Goal: Task Accomplishment & Management: Use online tool/utility

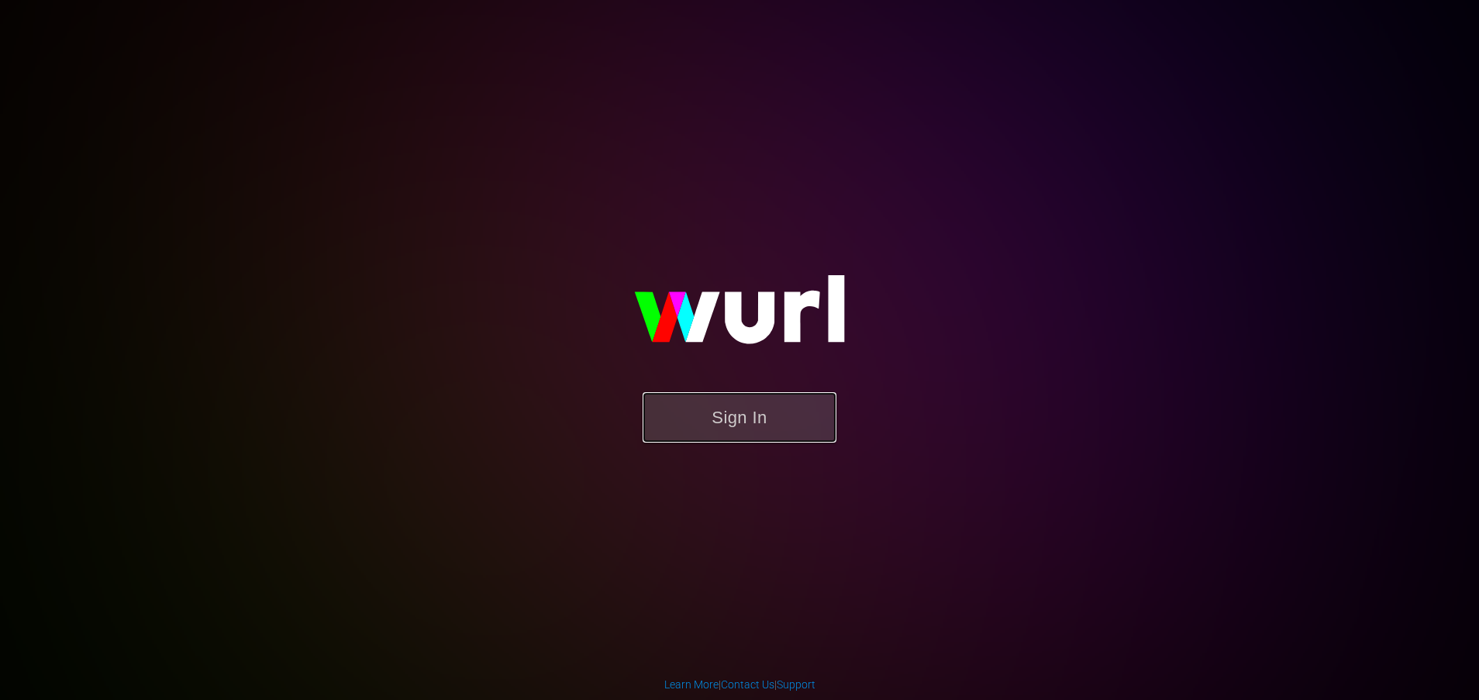
click at [746, 422] on button "Sign In" at bounding box center [740, 417] width 194 height 50
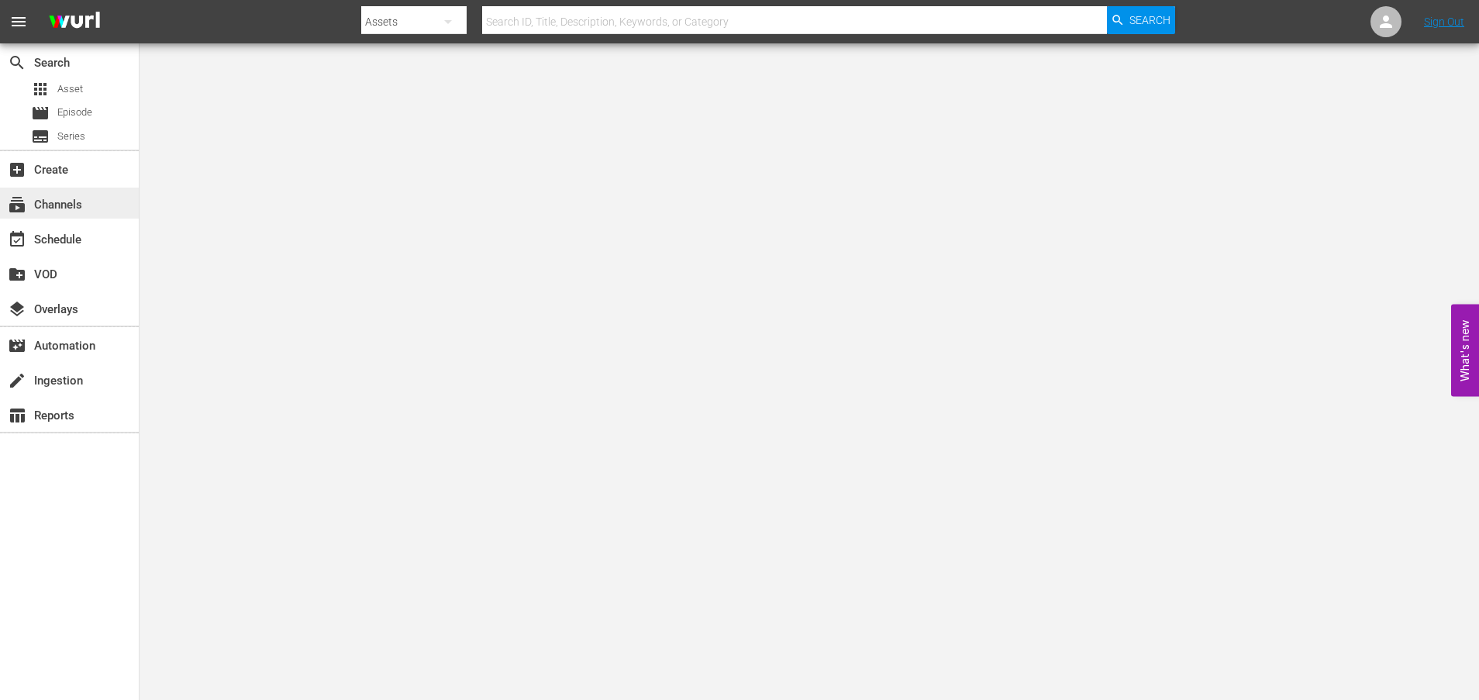
click at [72, 200] on div "subscriptions Channels" at bounding box center [43, 202] width 87 height 14
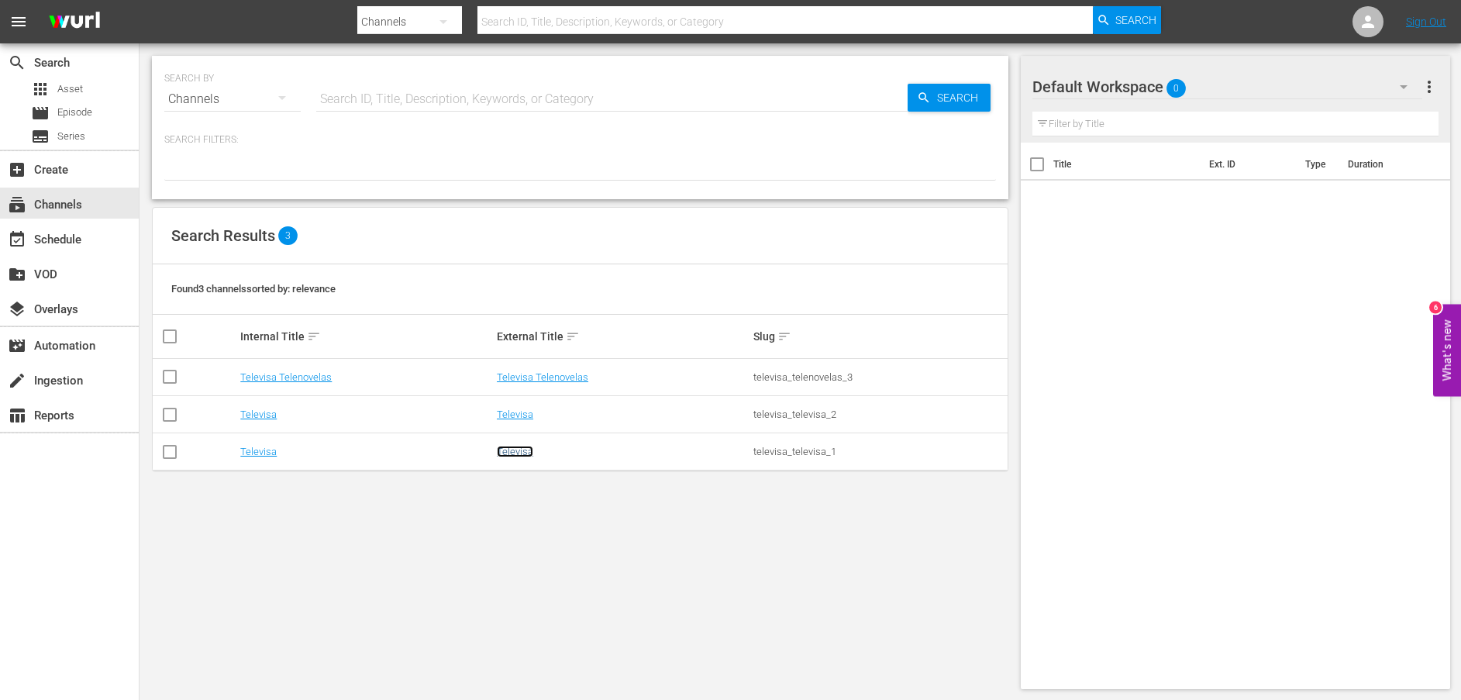
click at [522, 454] on link "Televisa" at bounding box center [515, 452] width 36 height 12
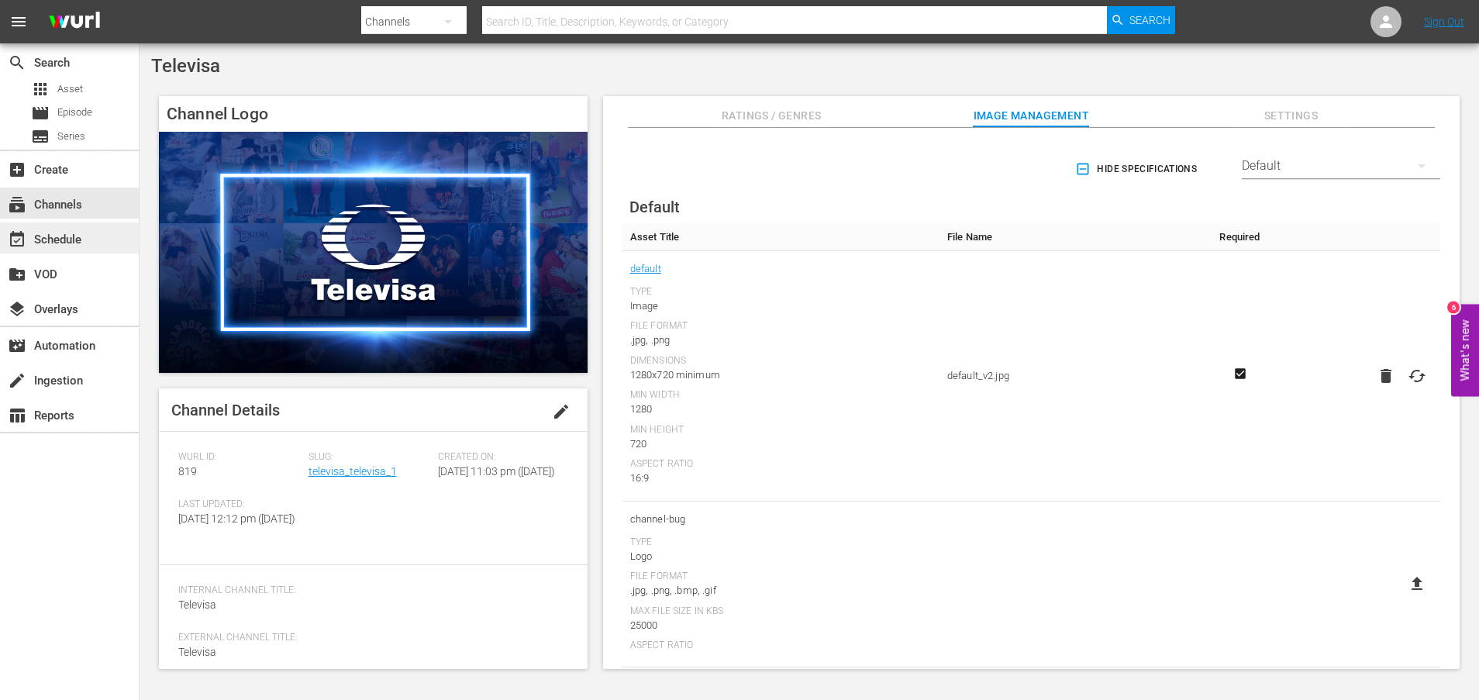
click at [70, 241] on div "event_available Schedule" at bounding box center [43, 237] width 87 height 14
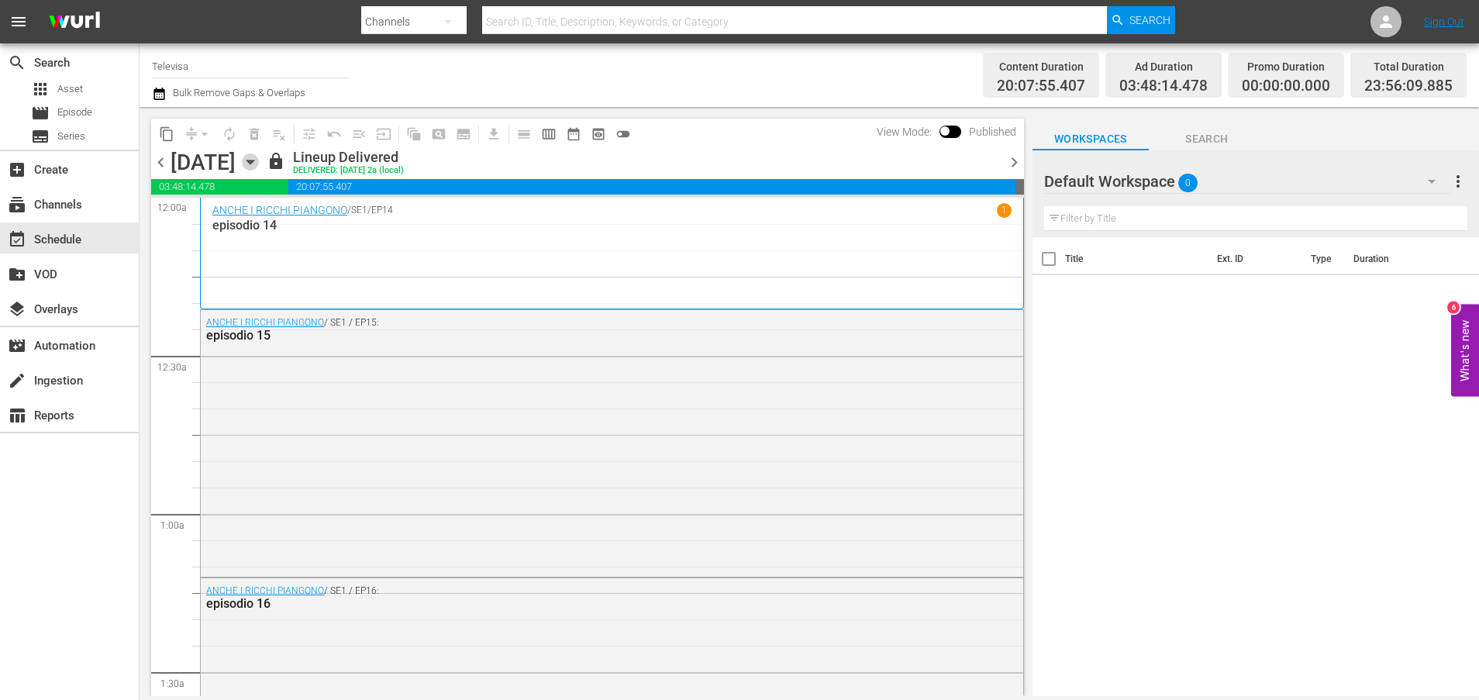
click at [253, 162] on icon "button" at bounding box center [249, 162] width 7 height 4
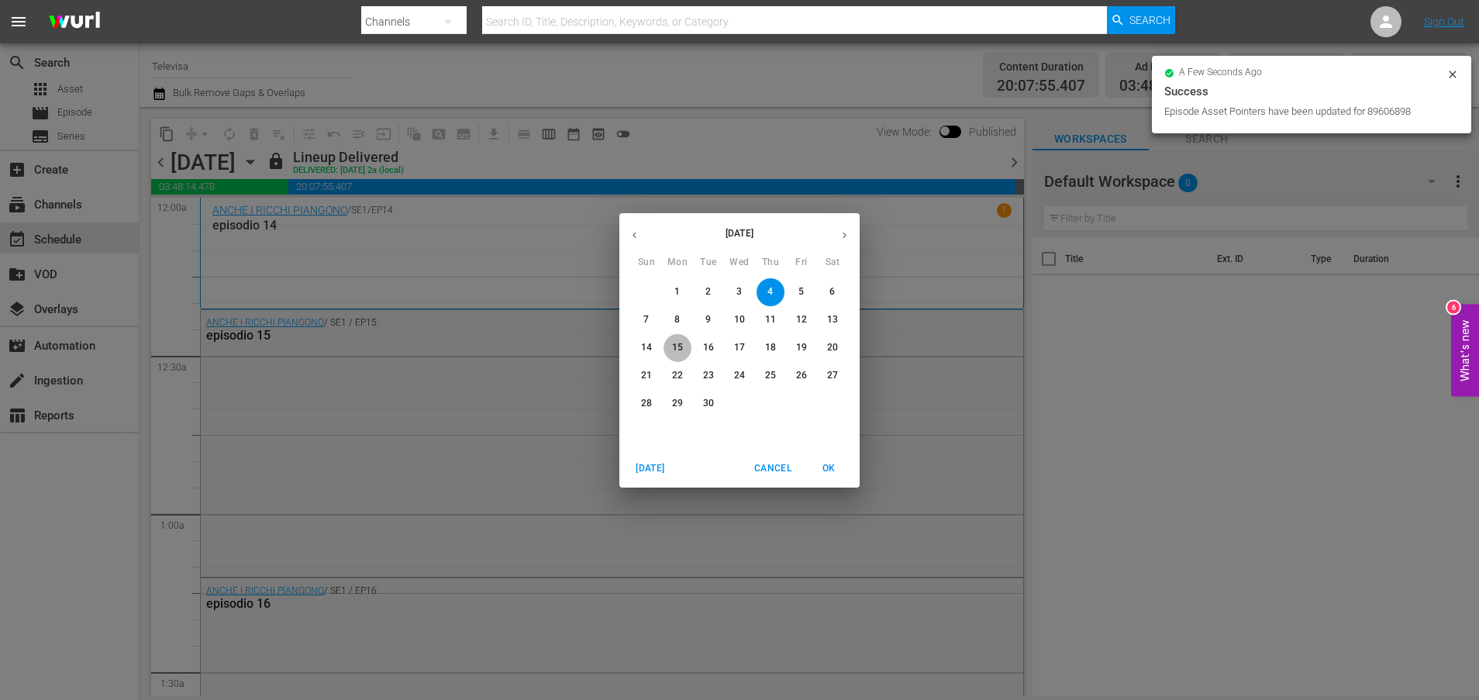
click at [678, 348] on p "15" at bounding box center [677, 347] width 11 height 13
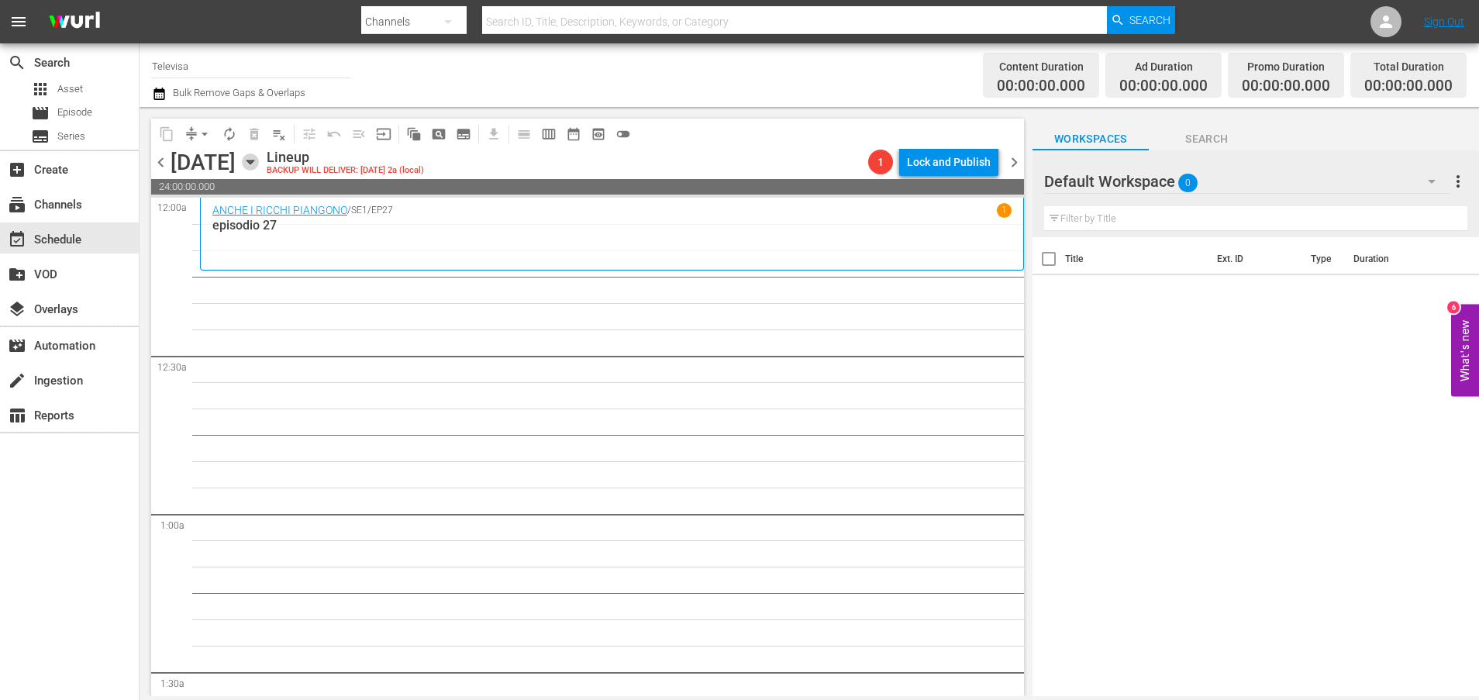
click at [259, 167] on icon "button" at bounding box center [250, 161] width 17 height 17
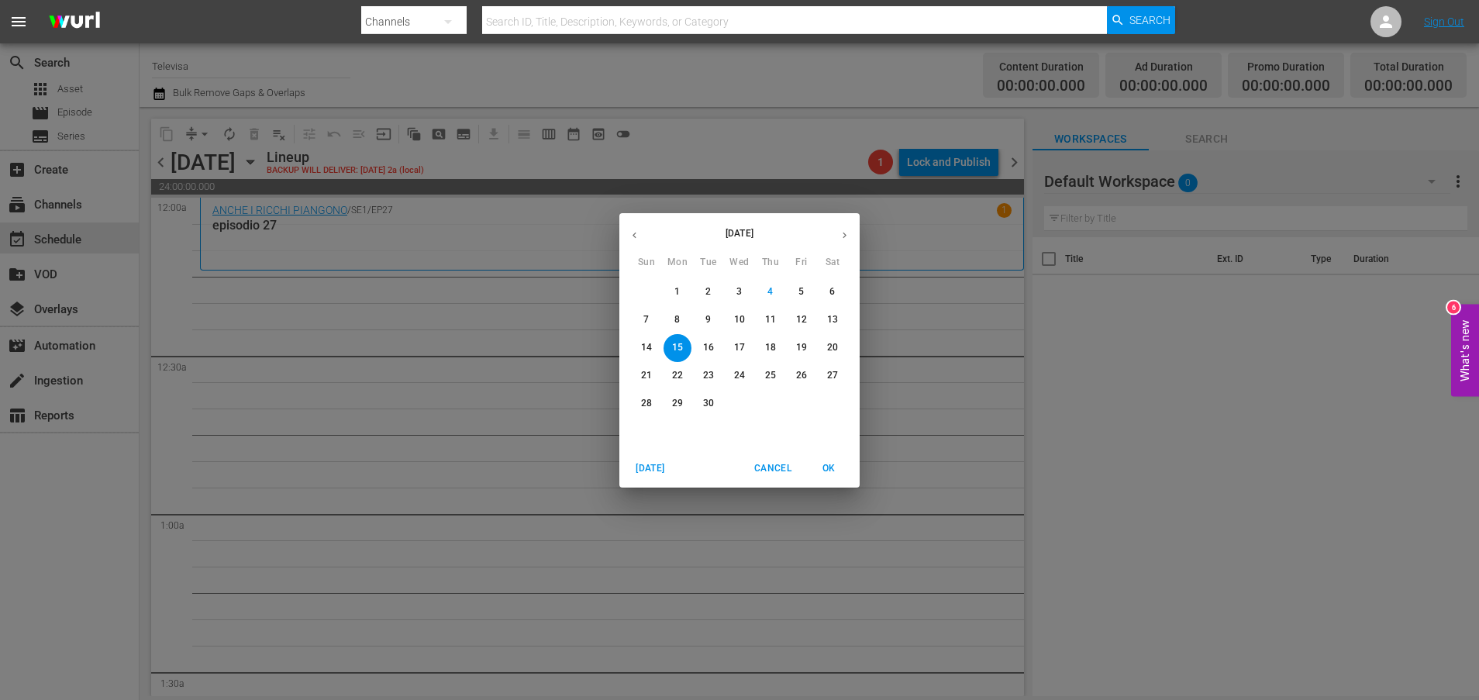
click at [673, 319] on span "8" at bounding box center [678, 319] width 28 height 13
